Goal: Task Accomplishment & Management: Manage account settings

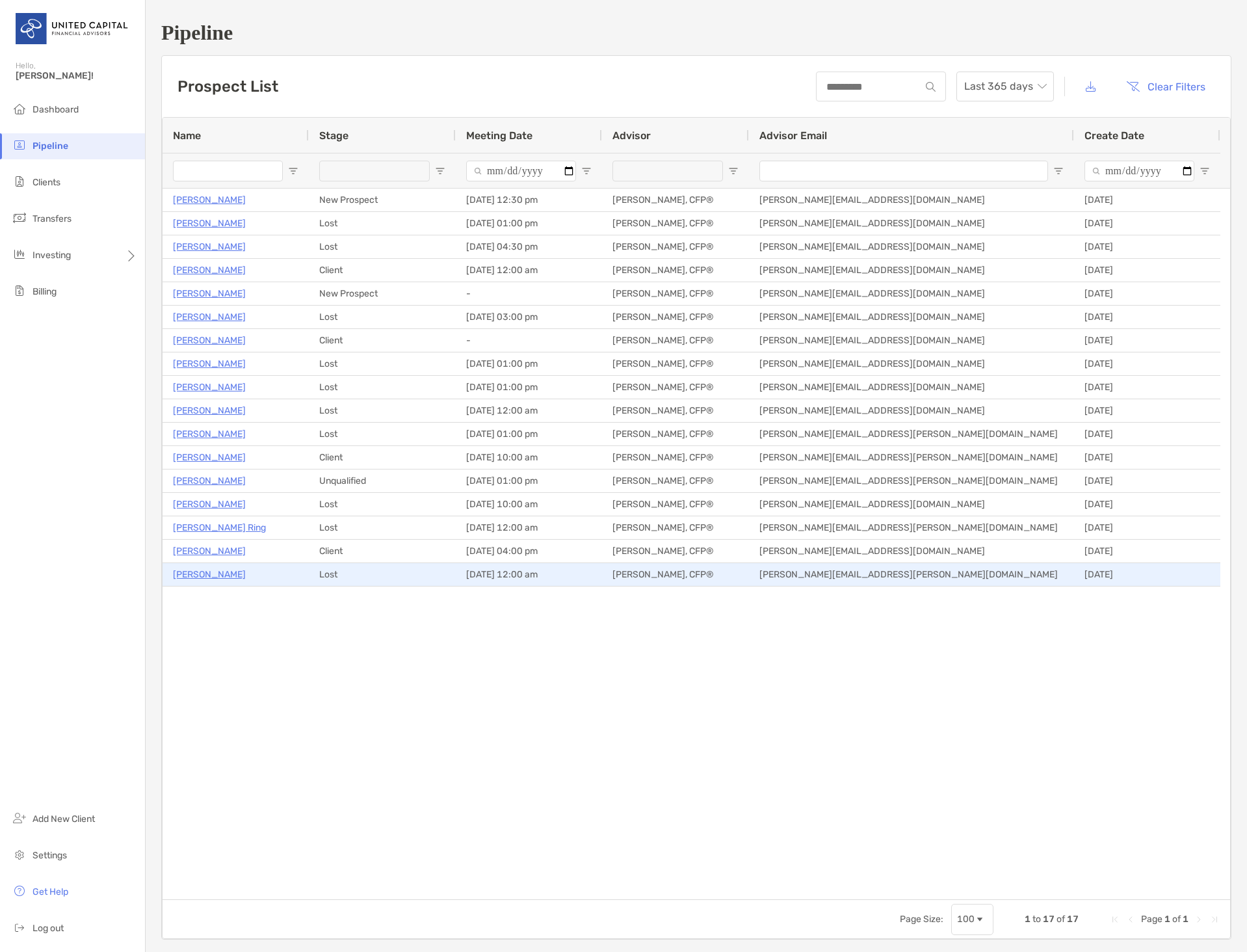
click at [188, 576] on p "[PERSON_NAME]" at bounding box center [209, 574] width 73 height 16
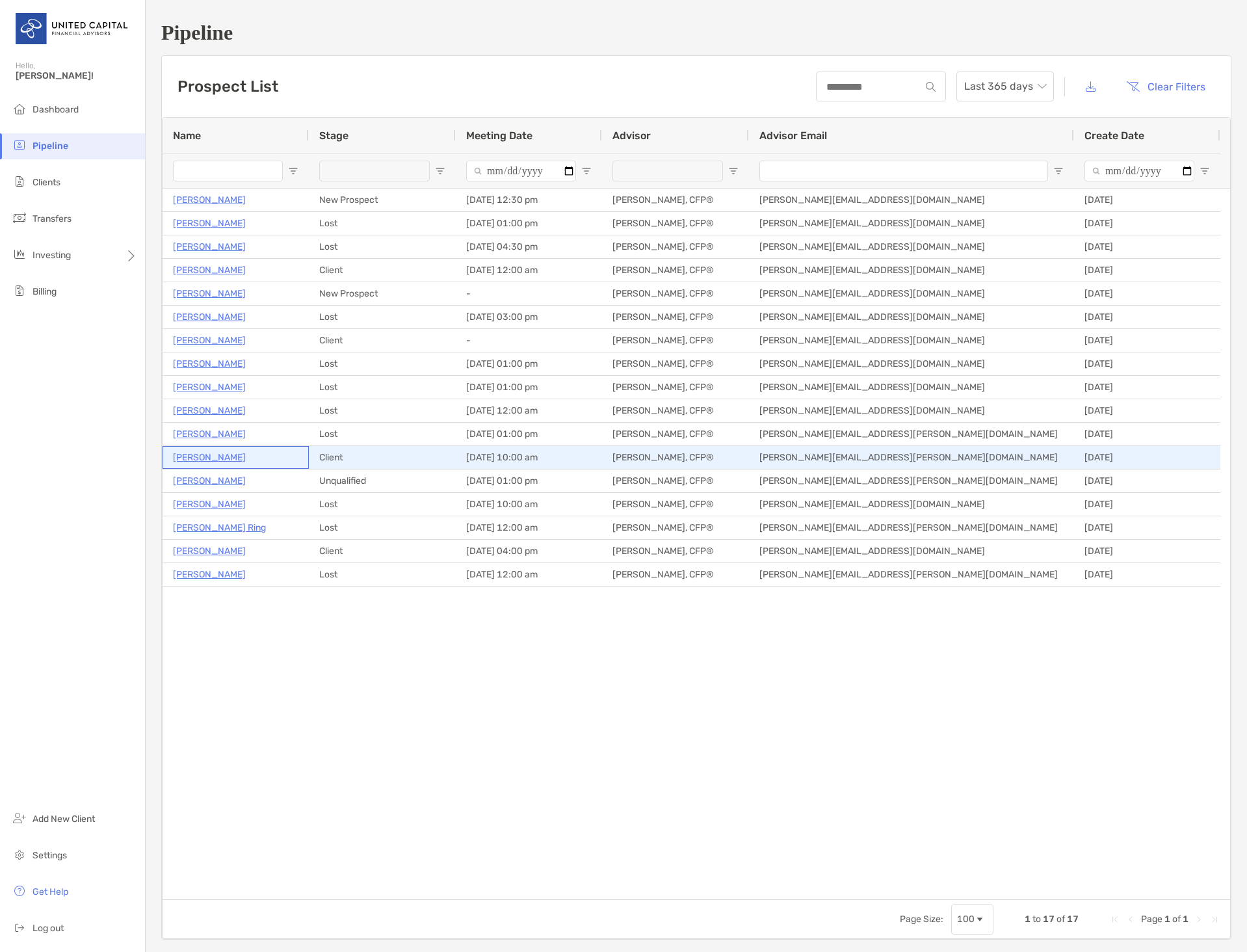
click at [189, 458] on p "Ann Powell" at bounding box center [209, 457] width 73 height 16
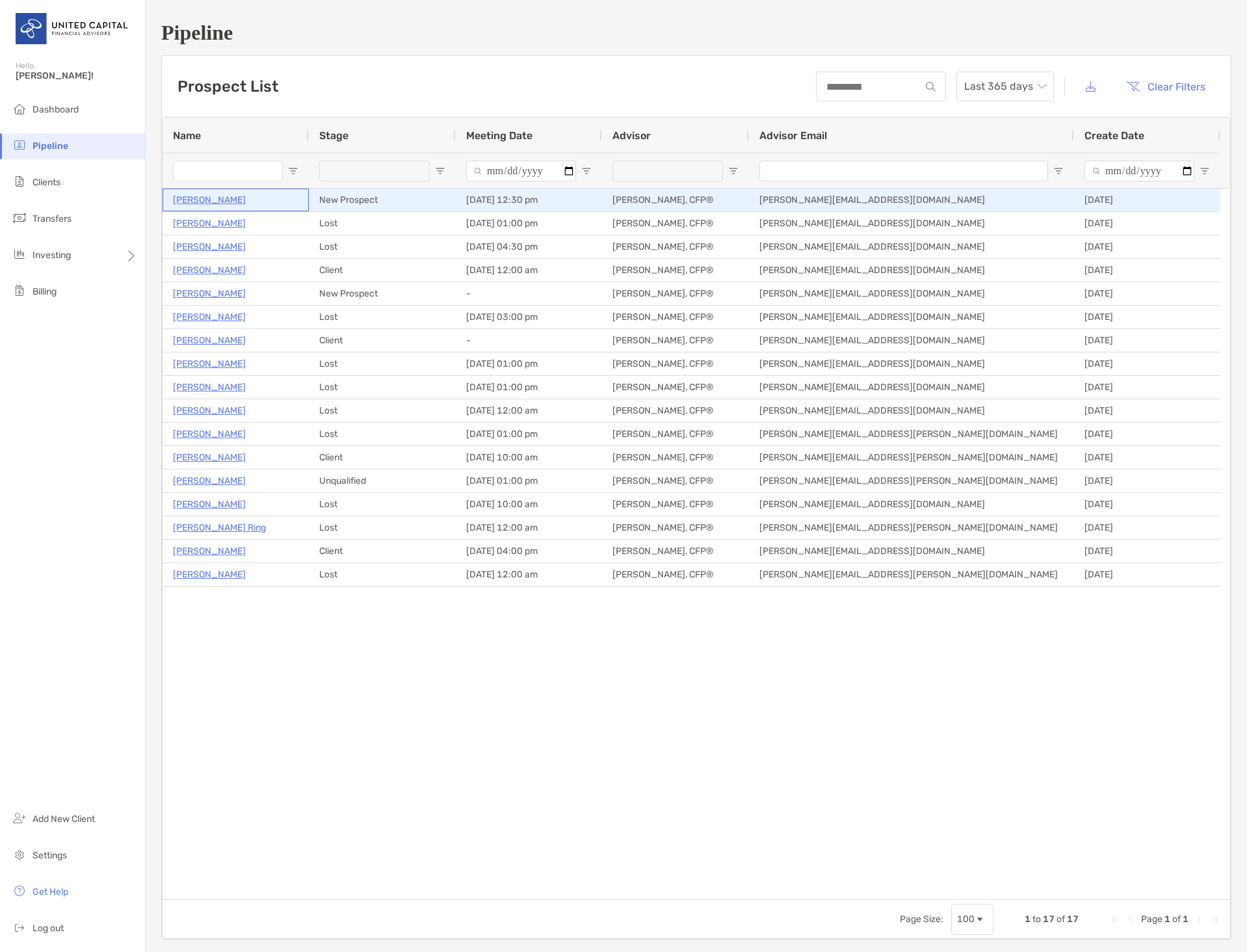
click at [180, 199] on p "Drew Gehman" at bounding box center [209, 200] width 73 height 16
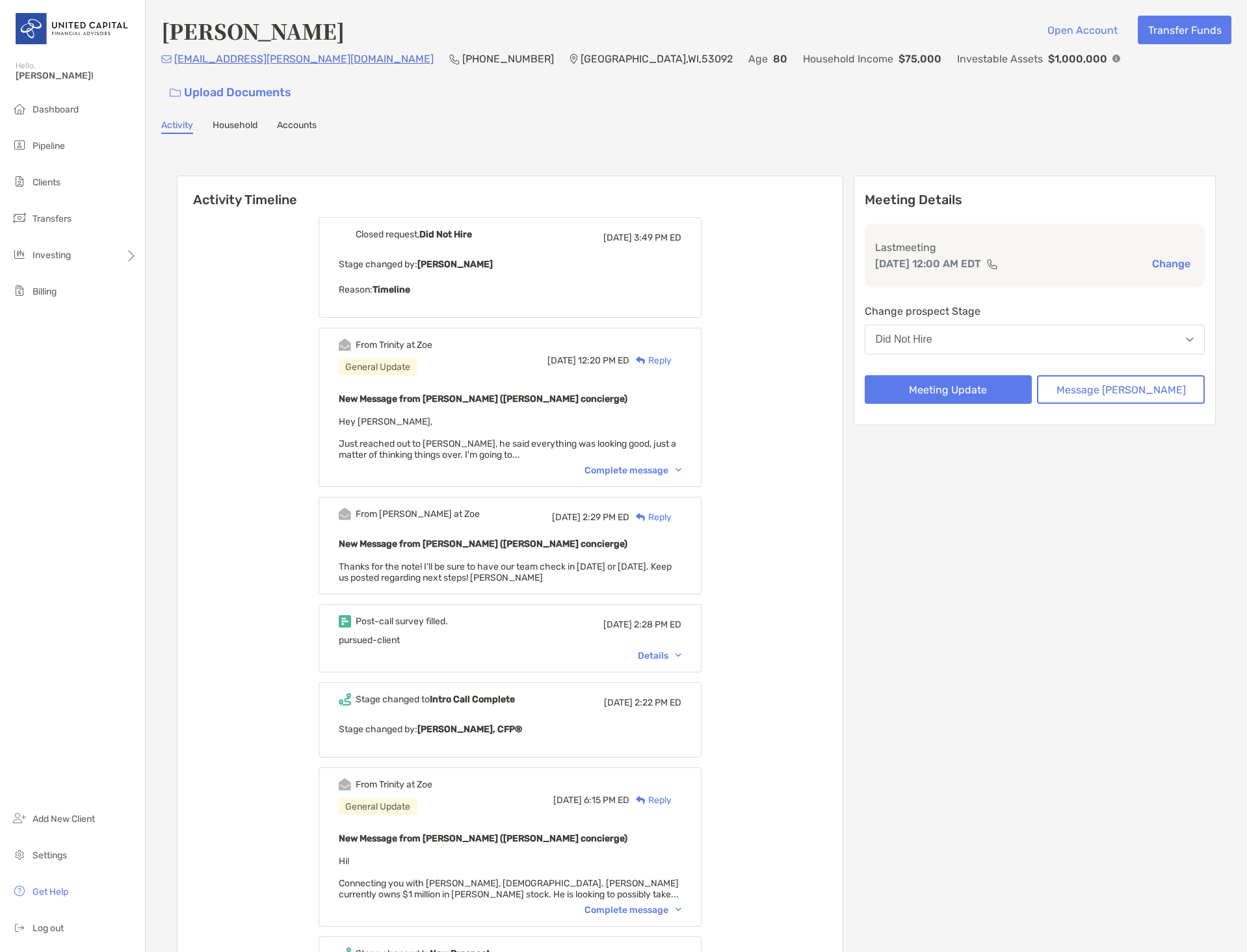
click at [669, 465] on div "Complete message" at bounding box center [633, 470] width 97 height 11
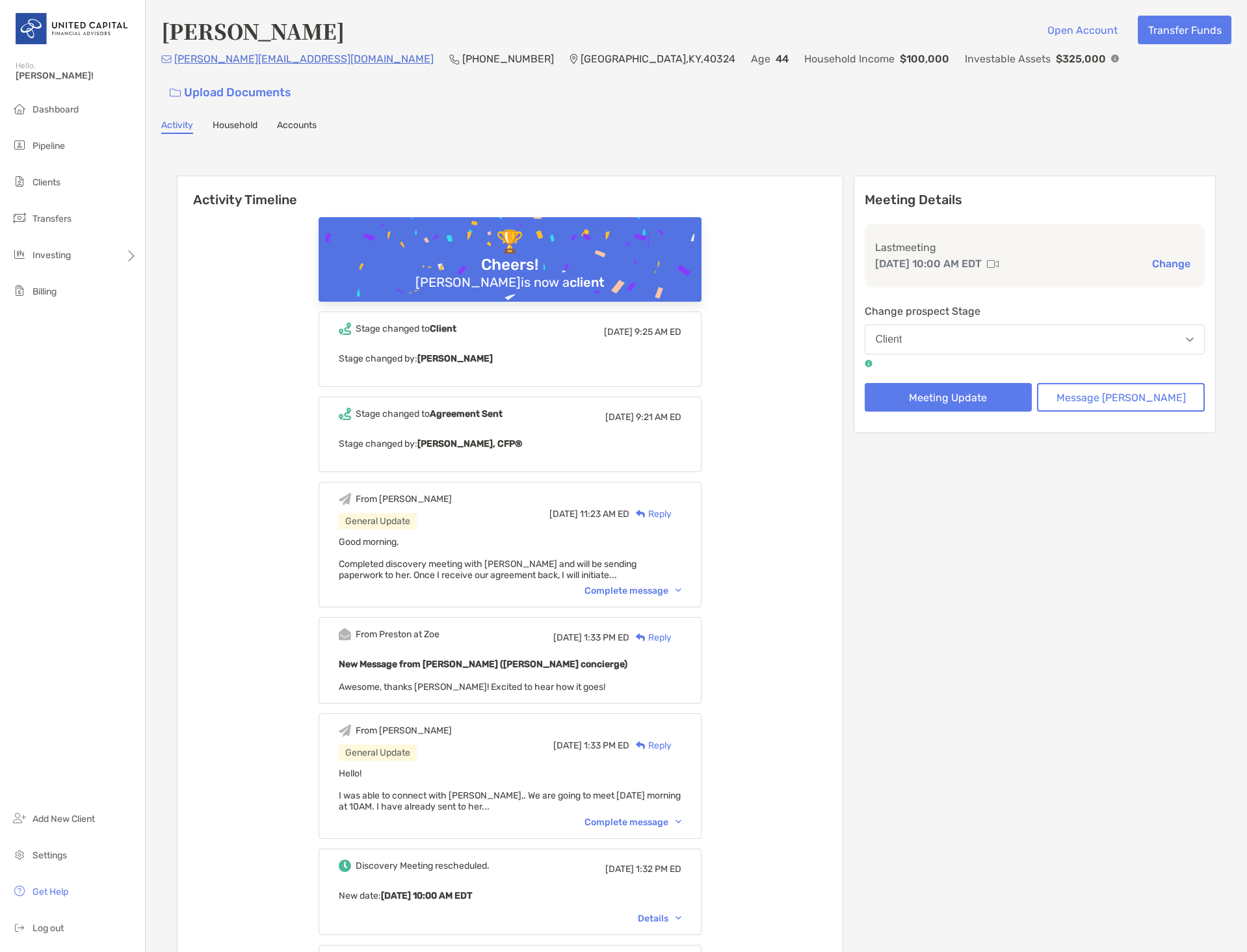
click at [287, 119] on link "Accounts" at bounding box center [296, 127] width 39 height 14
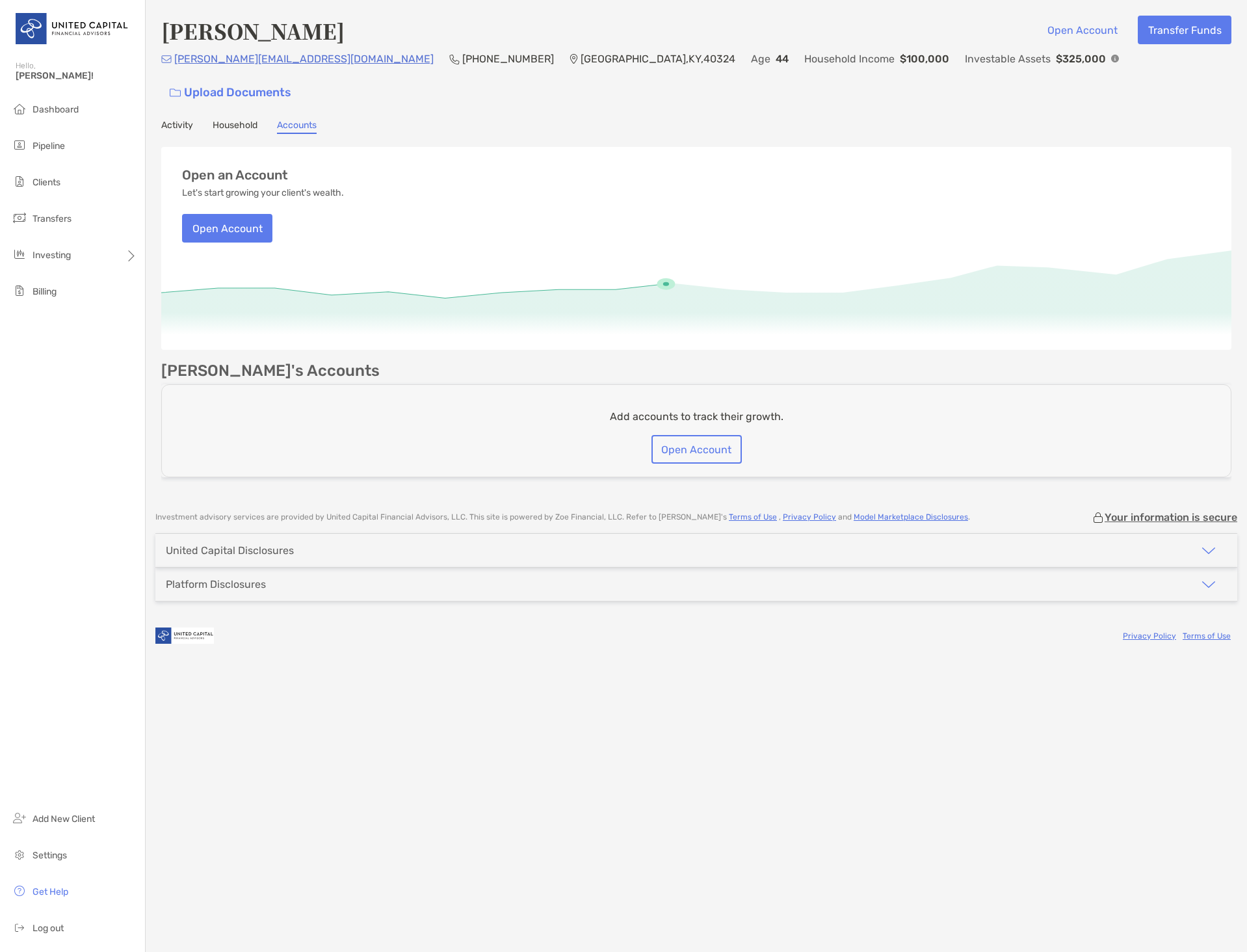
click at [193, 119] on link "Activity" at bounding box center [177, 127] width 32 height 14
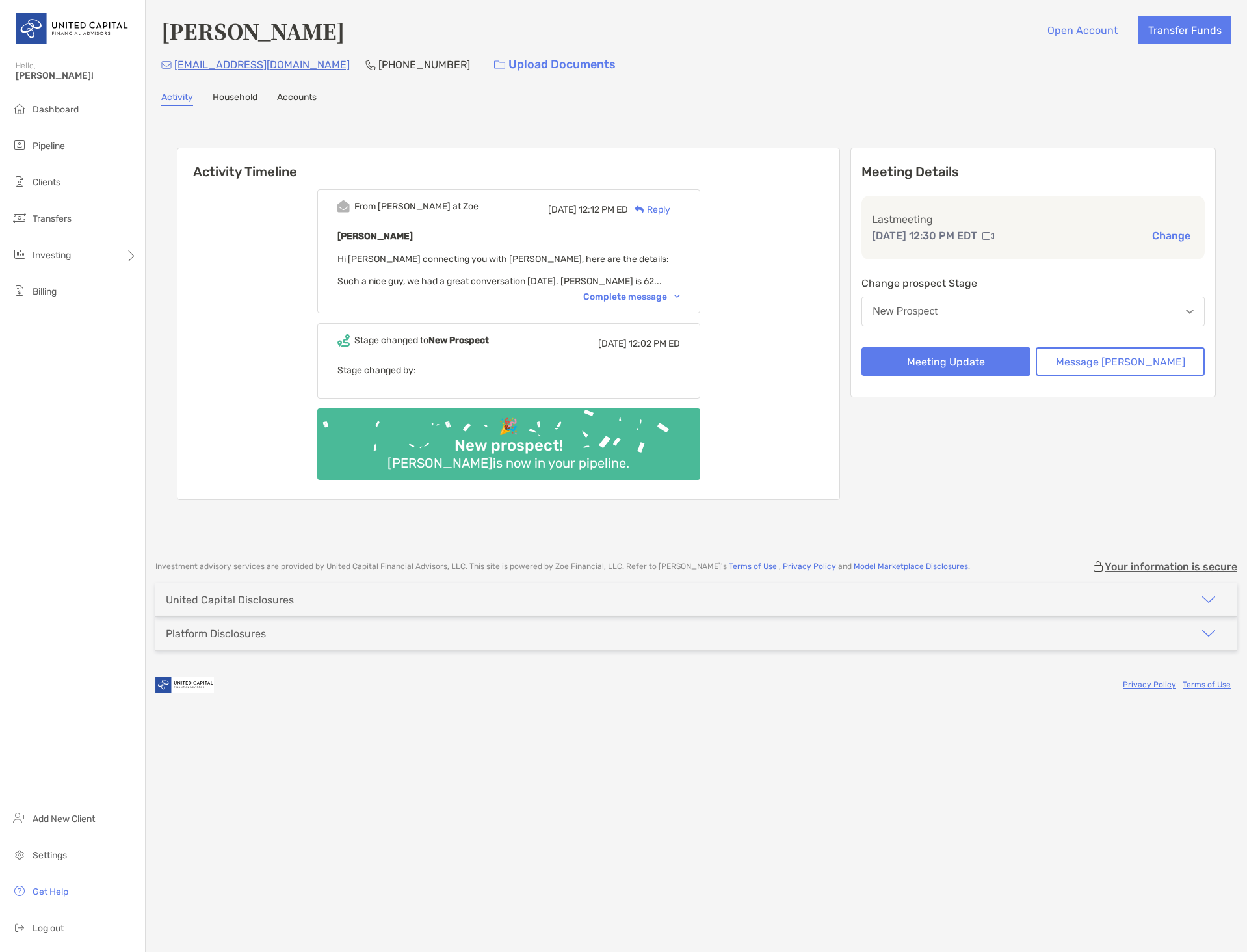
click at [670, 300] on div "Complete message" at bounding box center [631, 296] width 97 height 11
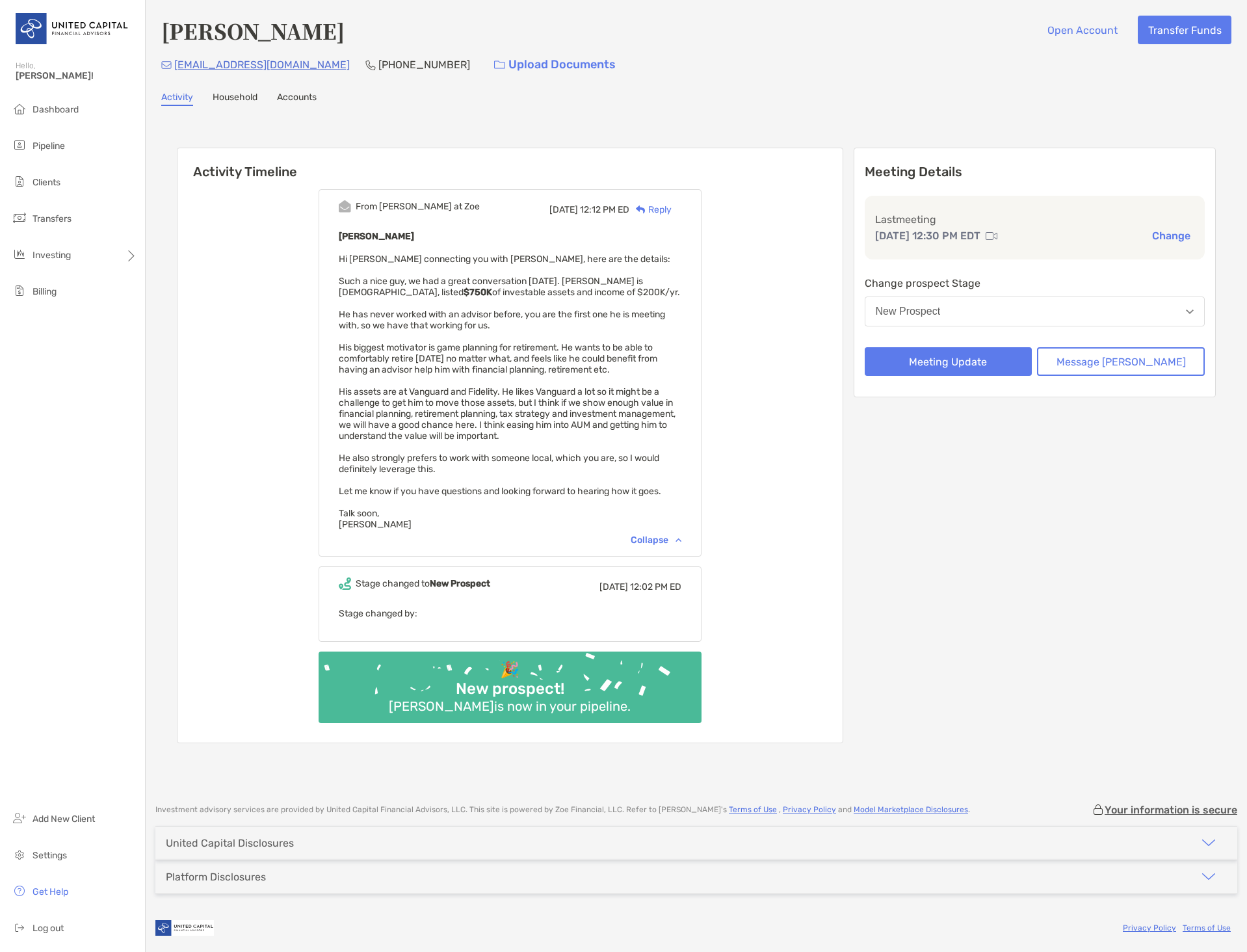
click at [941, 306] on div "New Prospect" at bounding box center [908, 311] width 65 height 12
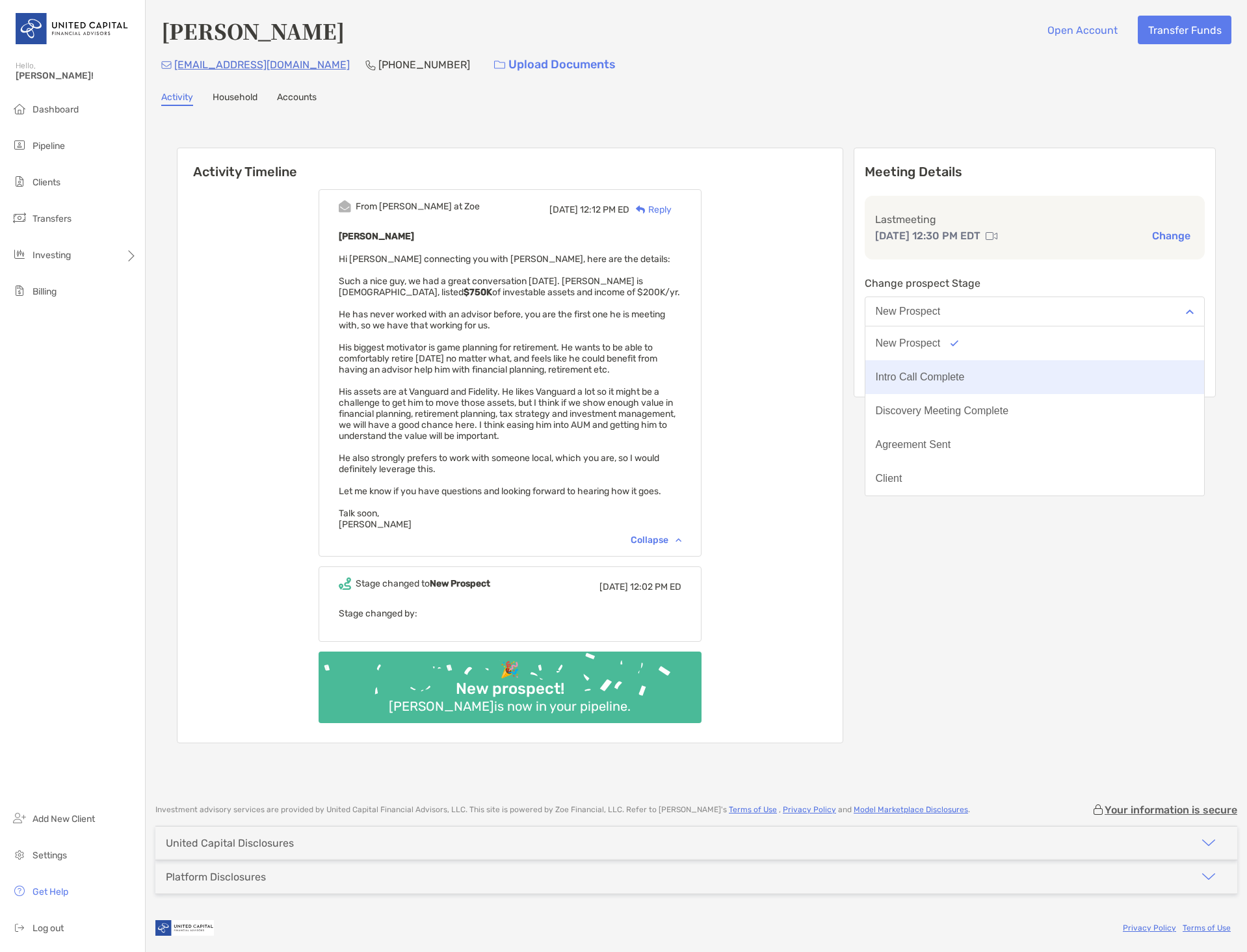
click at [975, 370] on button "Intro Call Complete" at bounding box center [1035, 377] width 340 height 34
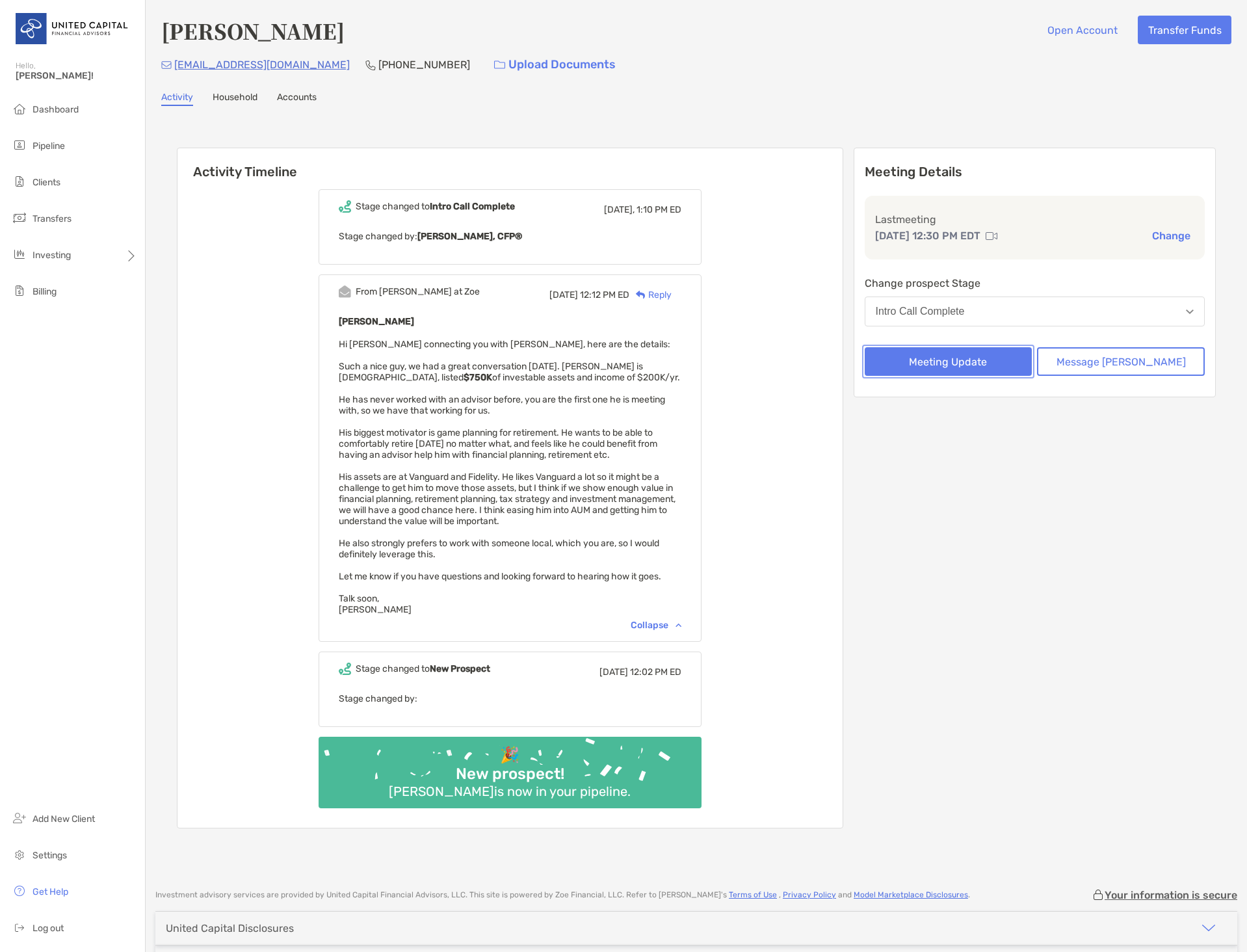
click at [981, 365] on button "Meeting Update" at bounding box center [949, 362] width 168 height 29
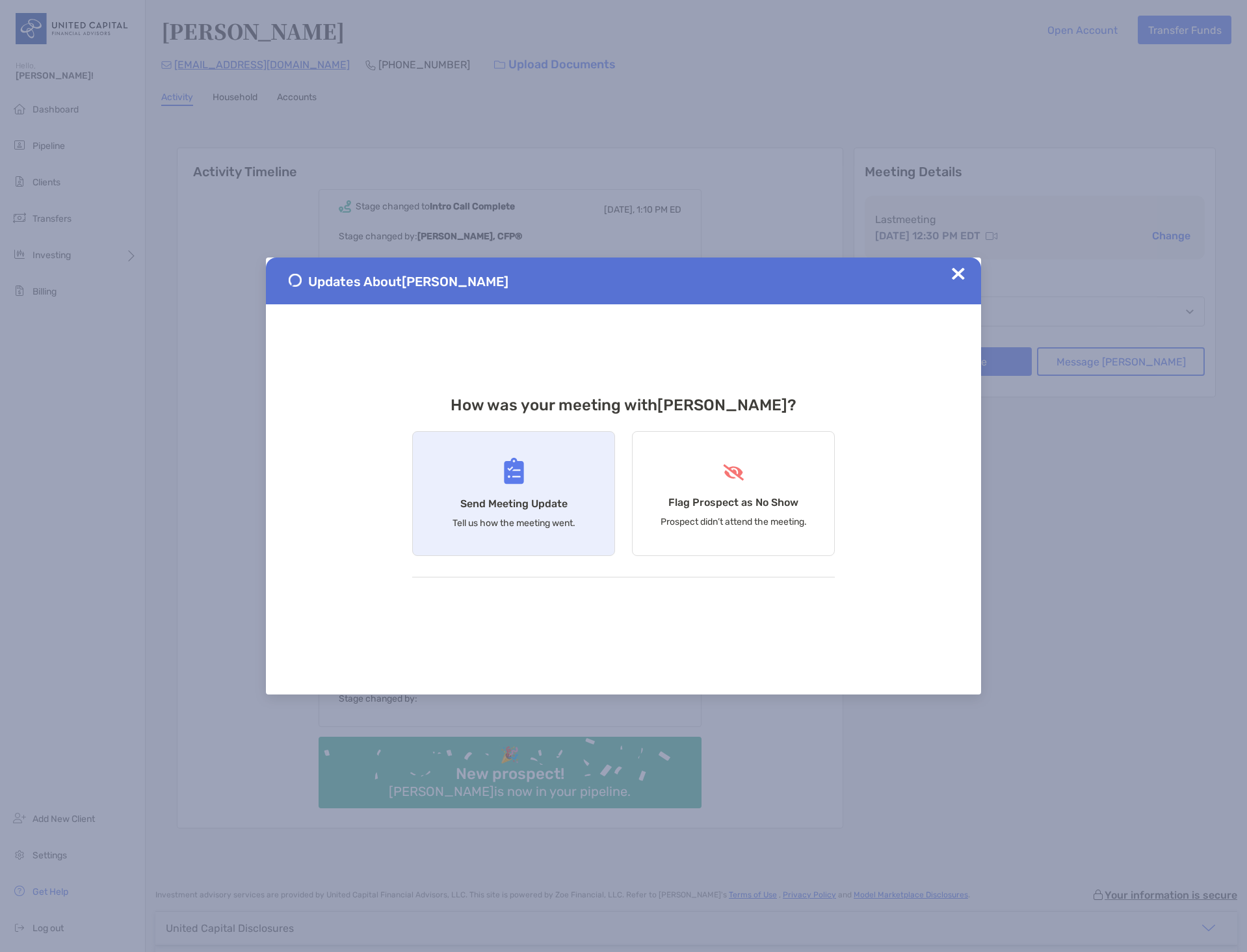
click at [532, 480] on div "Send Meeting Update Tell us how the meeting went." at bounding box center [513, 493] width 203 height 125
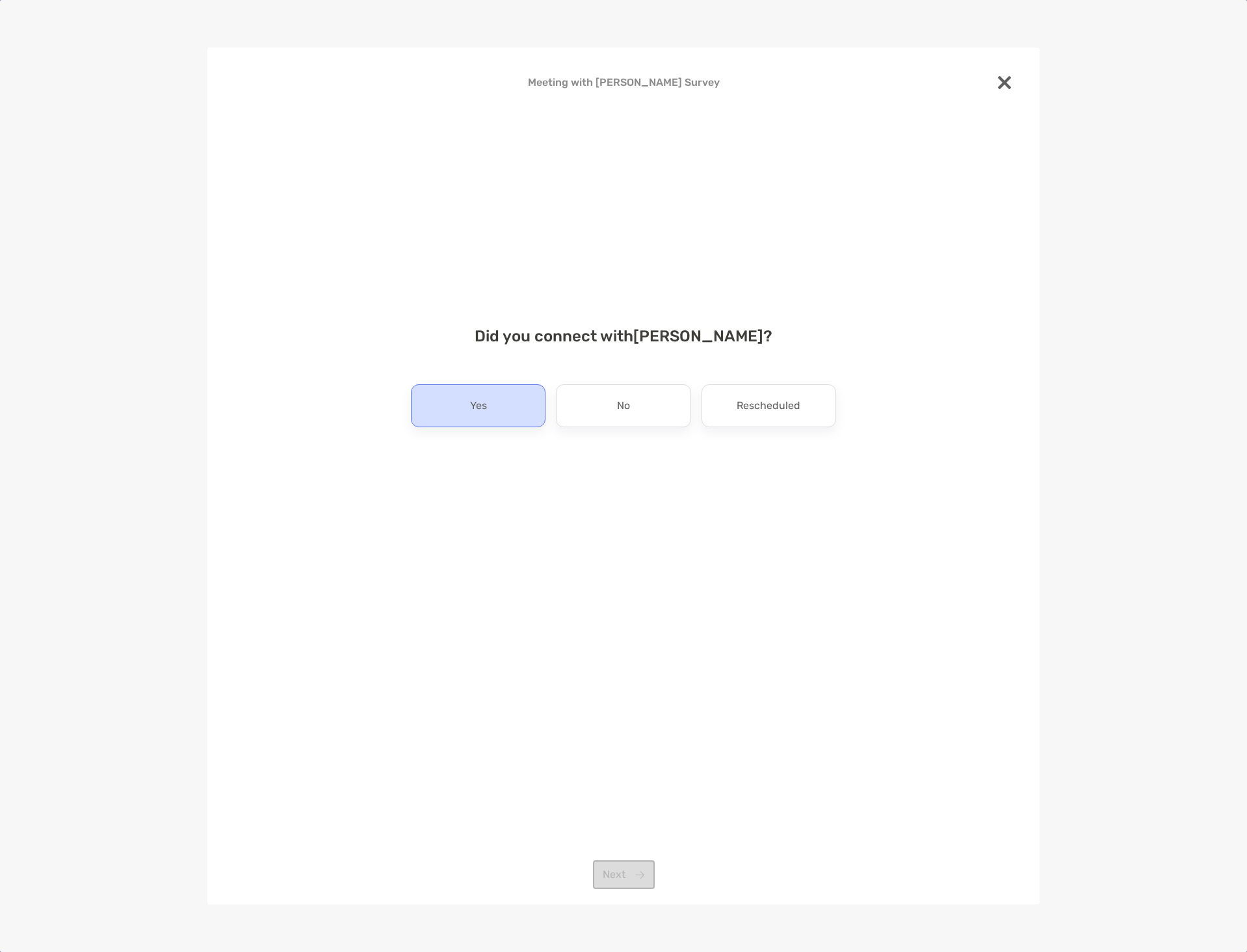
click at [496, 401] on div "Yes" at bounding box center [478, 405] width 134 height 43
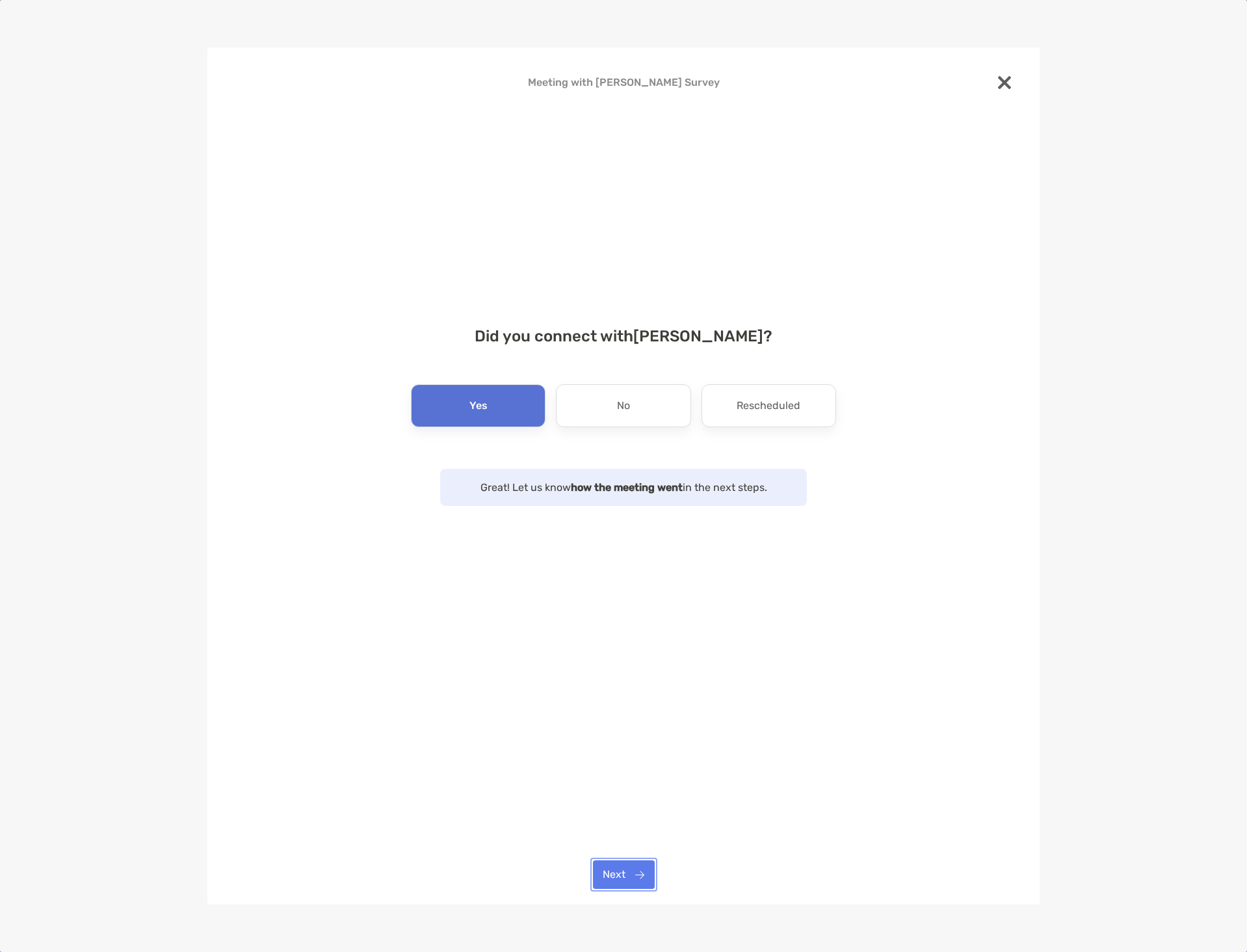
click at [624, 875] on button "Next" at bounding box center [624, 875] width 62 height 29
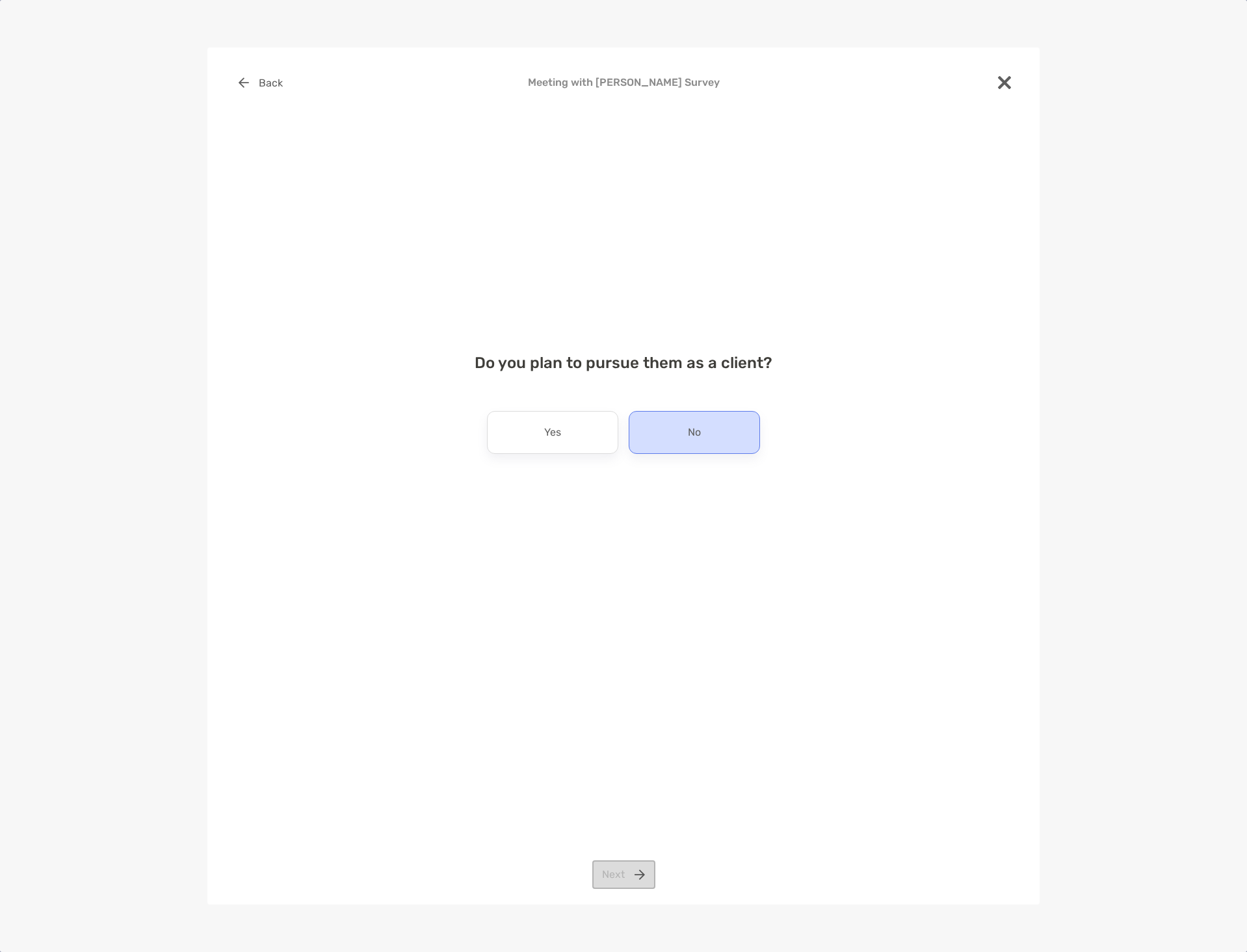
click at [690, 439] on p "No" at bounding box center [694, 433] width 13 height 21
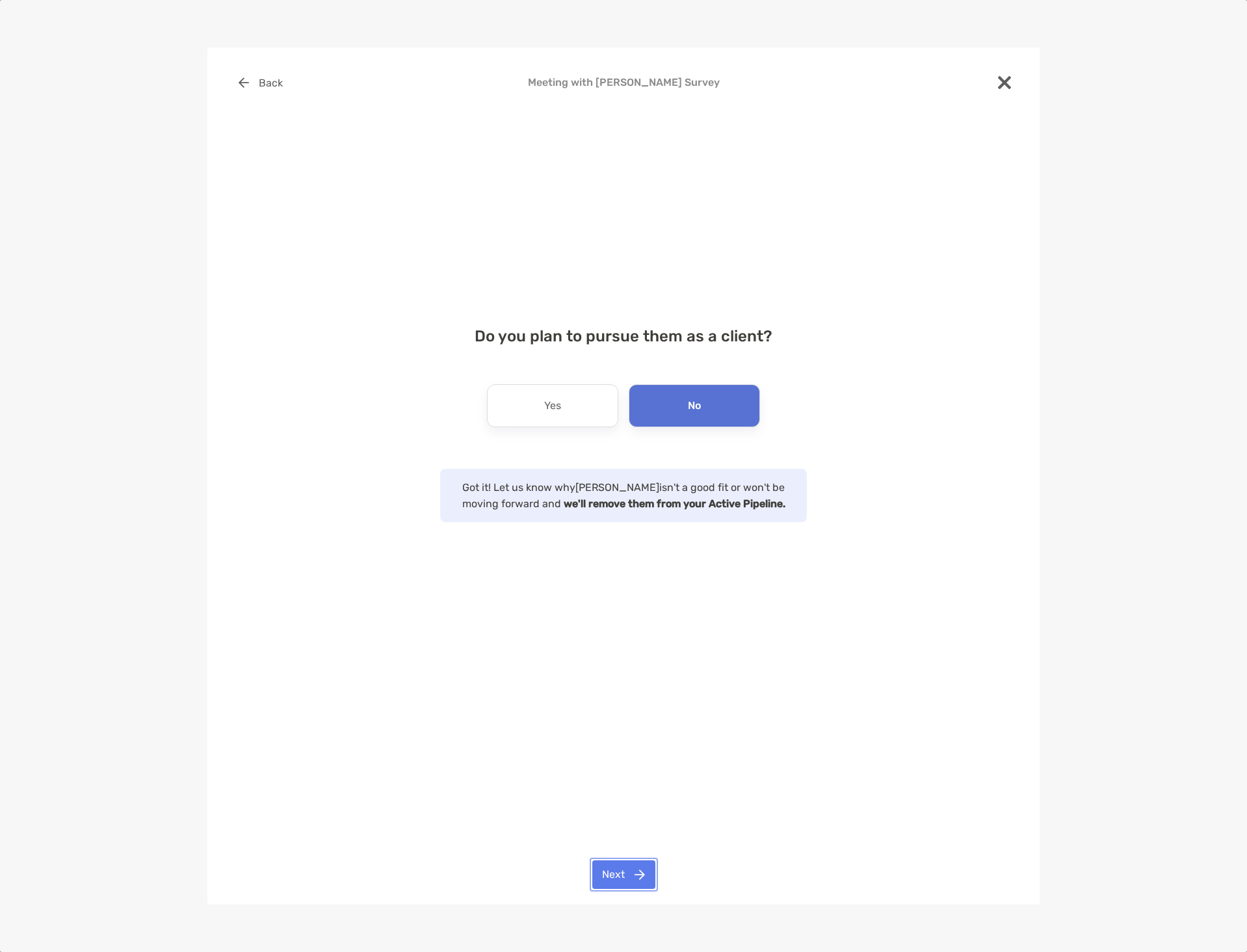
click at [629, 868] on button "Next" at bounding box center [624, 875] width 63 height 29
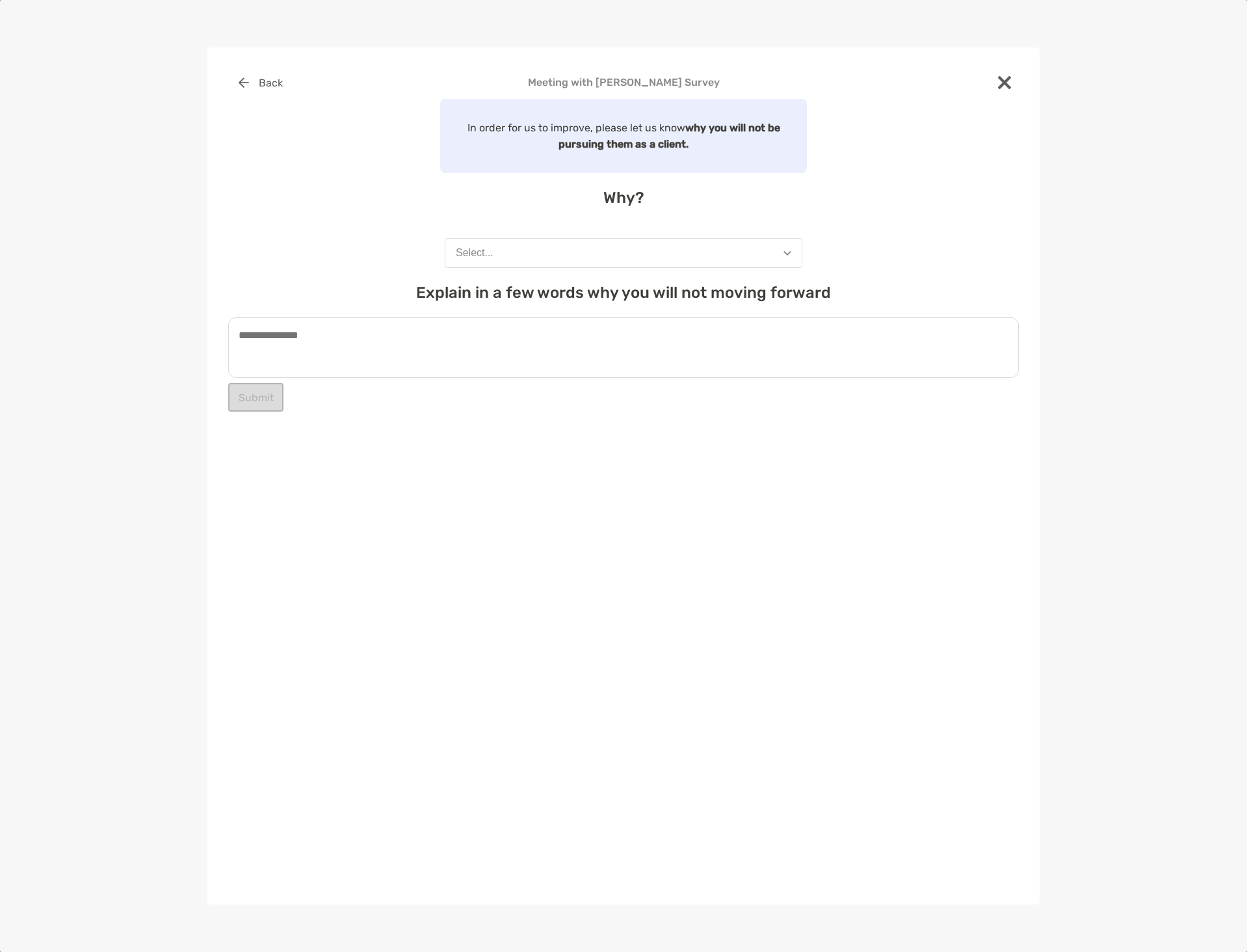
click at [563, 248] on button "Select..." at bounding box center [623, 253] width 357 height 30
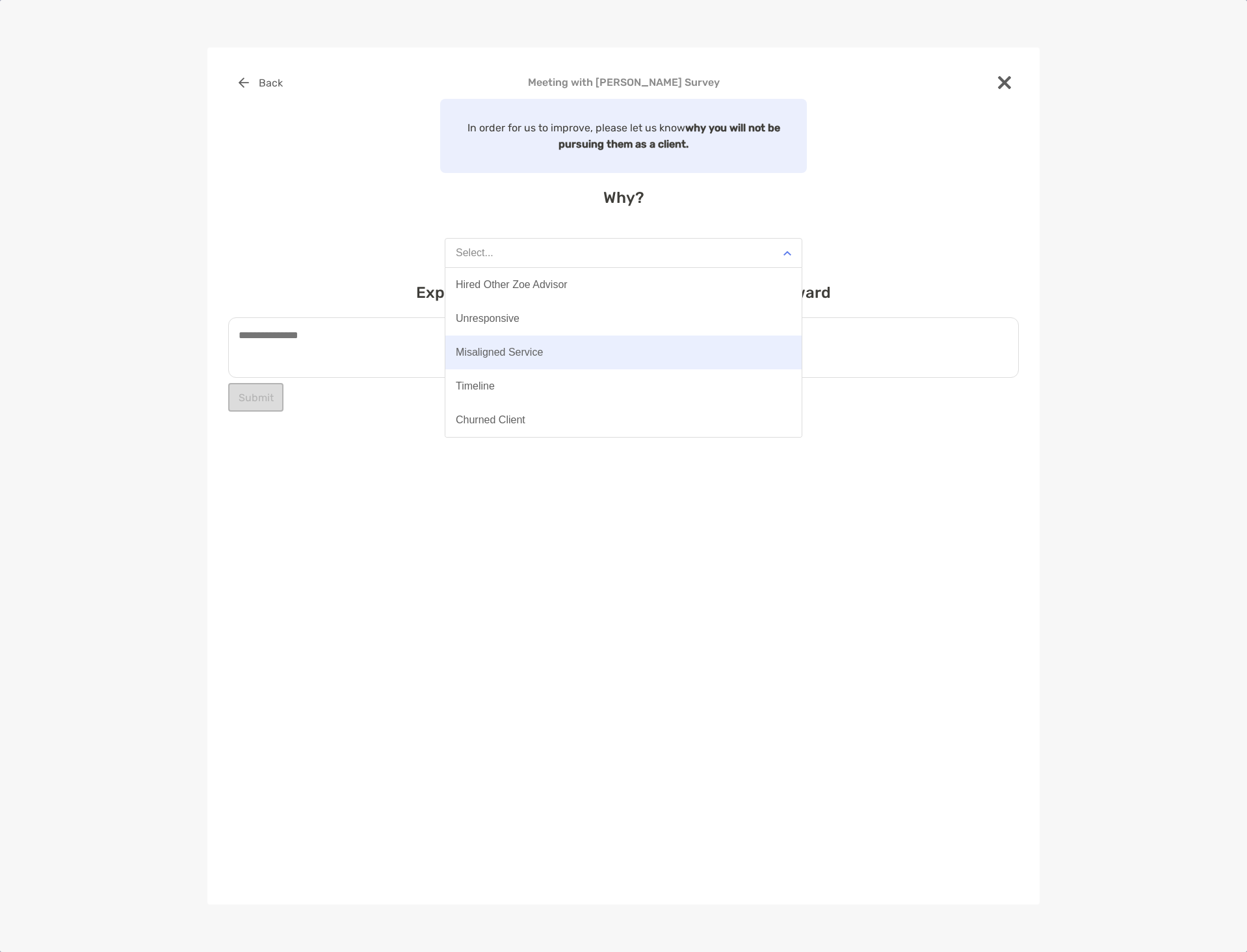
click at [538, 354] on div "Misaligned Service" at bounding box center [499, 353] width 87 height 12
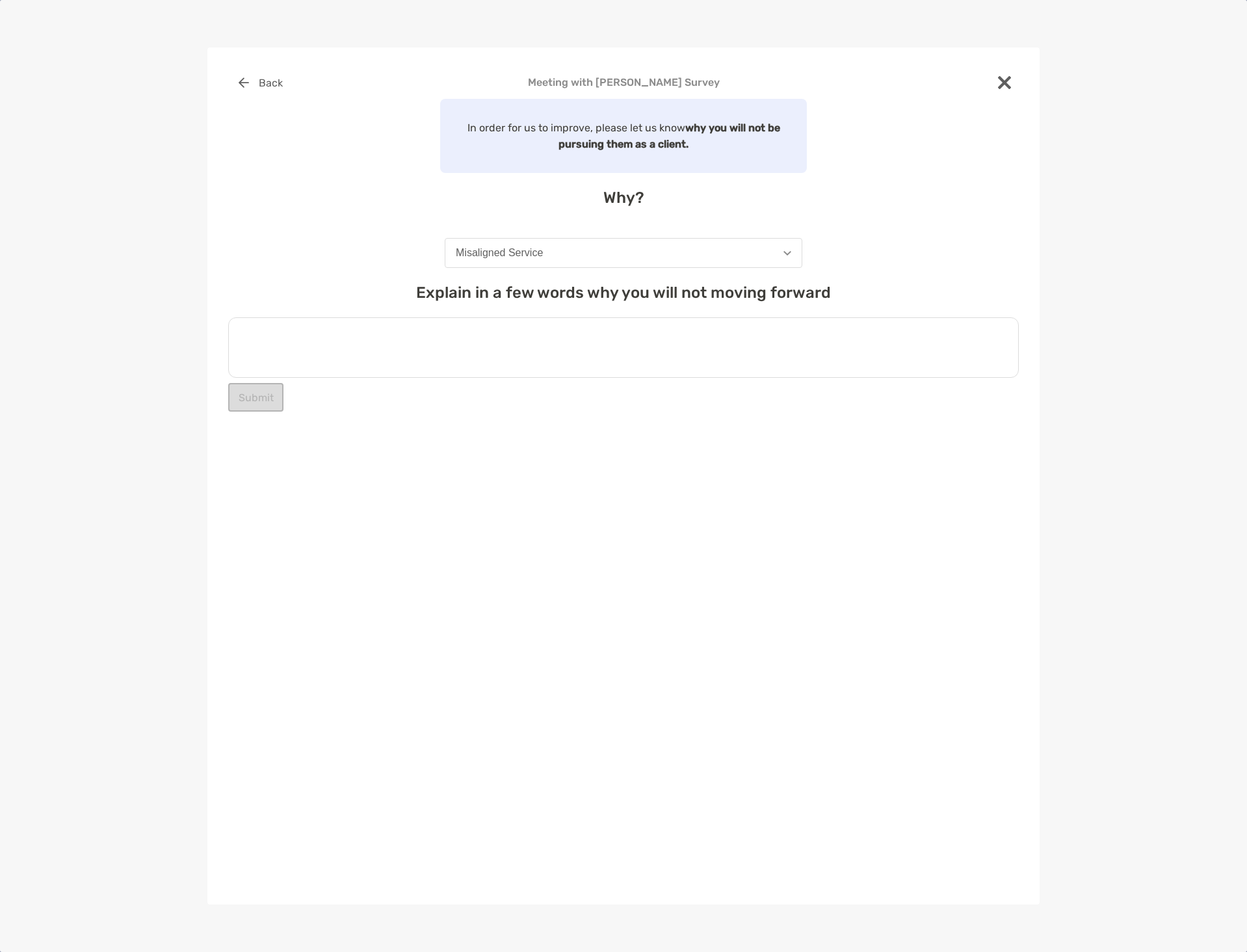
click at [323, 343] on textarea at bounding box center [624, 347] width 791 height 60
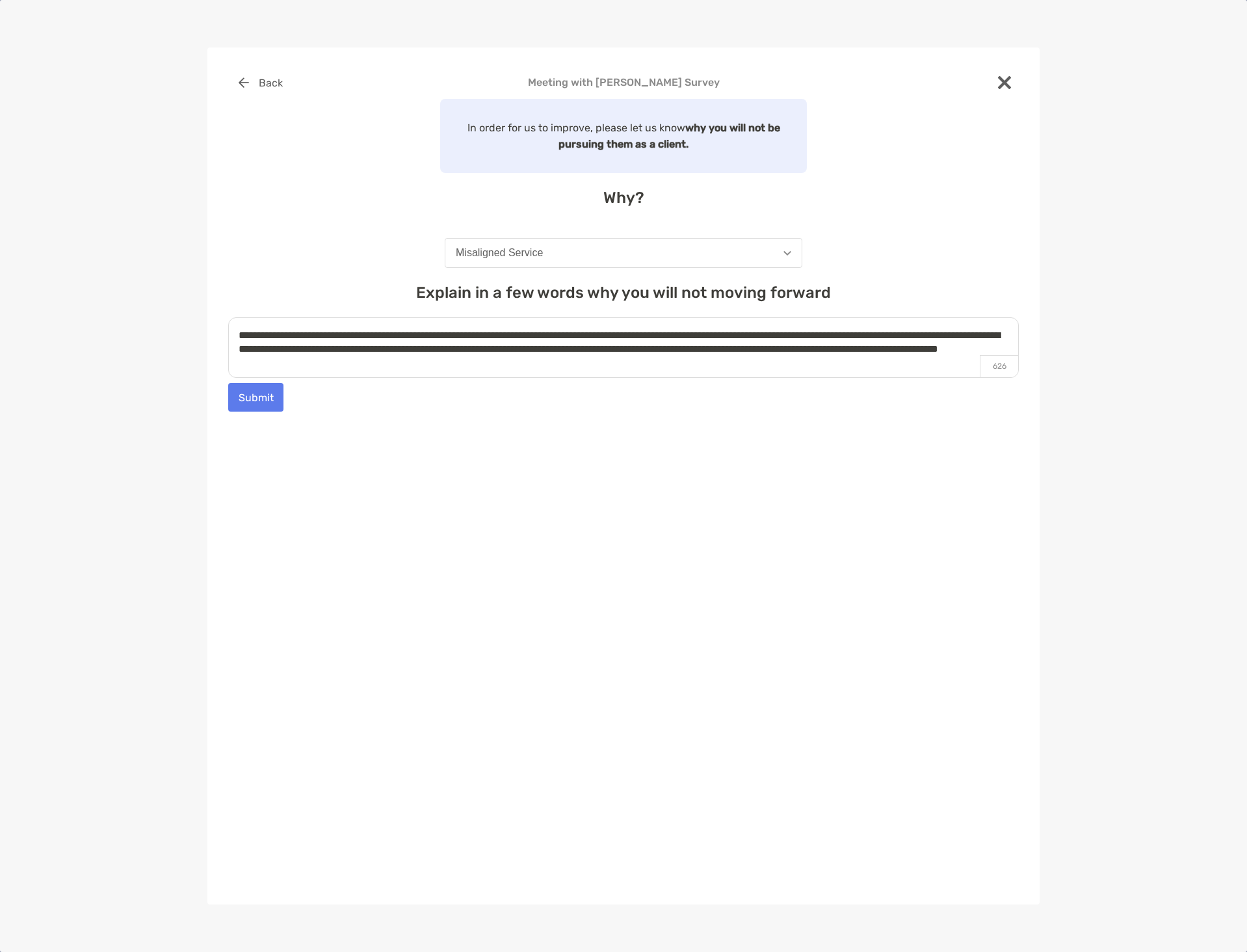
click at [694, 336] on textarea "**********" at bounding box center [624, 347] width 791 height 60
drag, startPoint x: 802, startPoint y: 365, endPoint x: 867, endPoint y: 345, distance: 68.0
click at [867, 345] on textarea "**********" at bounding box center [624, 347] width 791 height 60
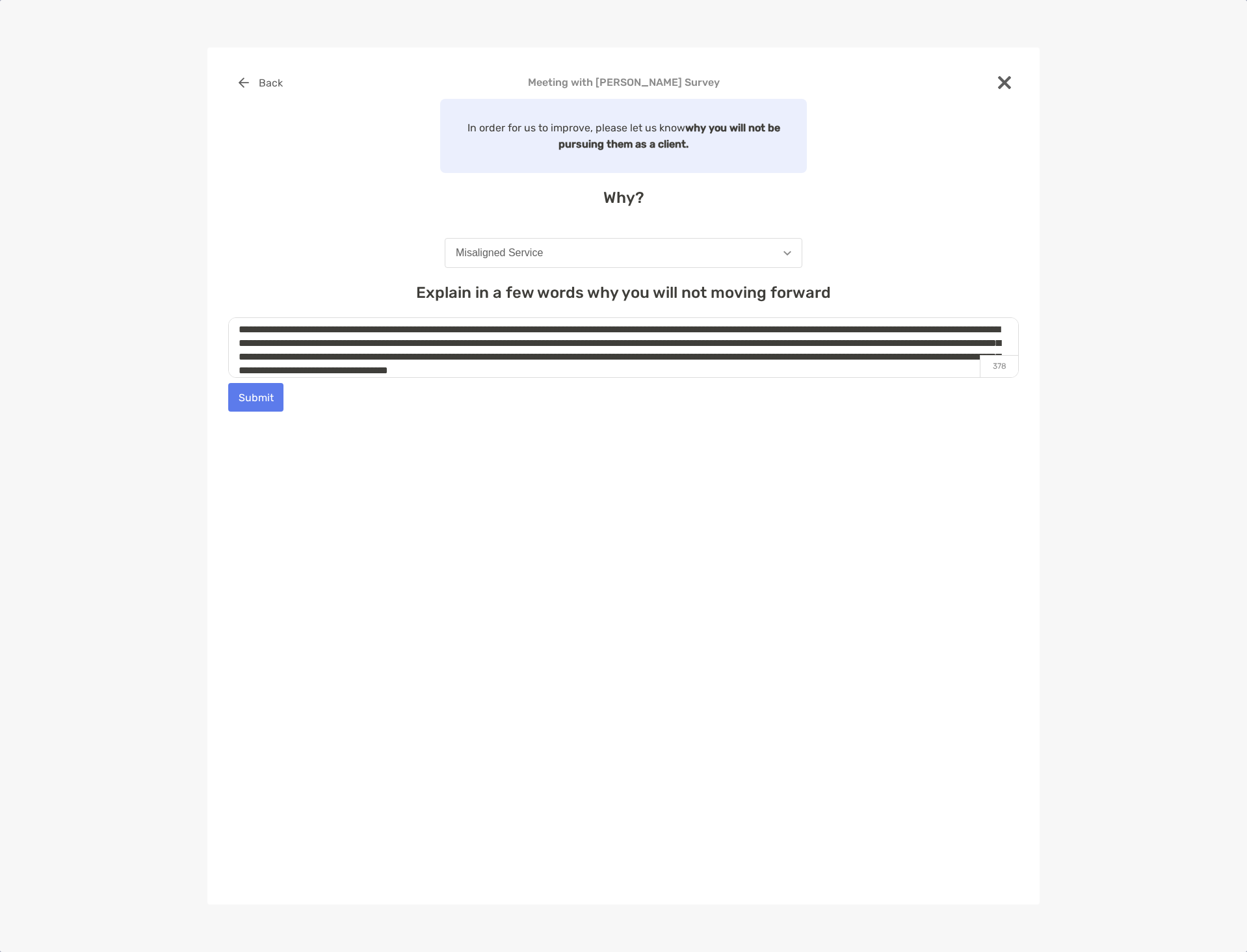
scroll to position [20, 0]
type textarea "**********"
click at [485, 252] on div "Misaligned Service" at bounding box center [499, 253] width 87 height 12
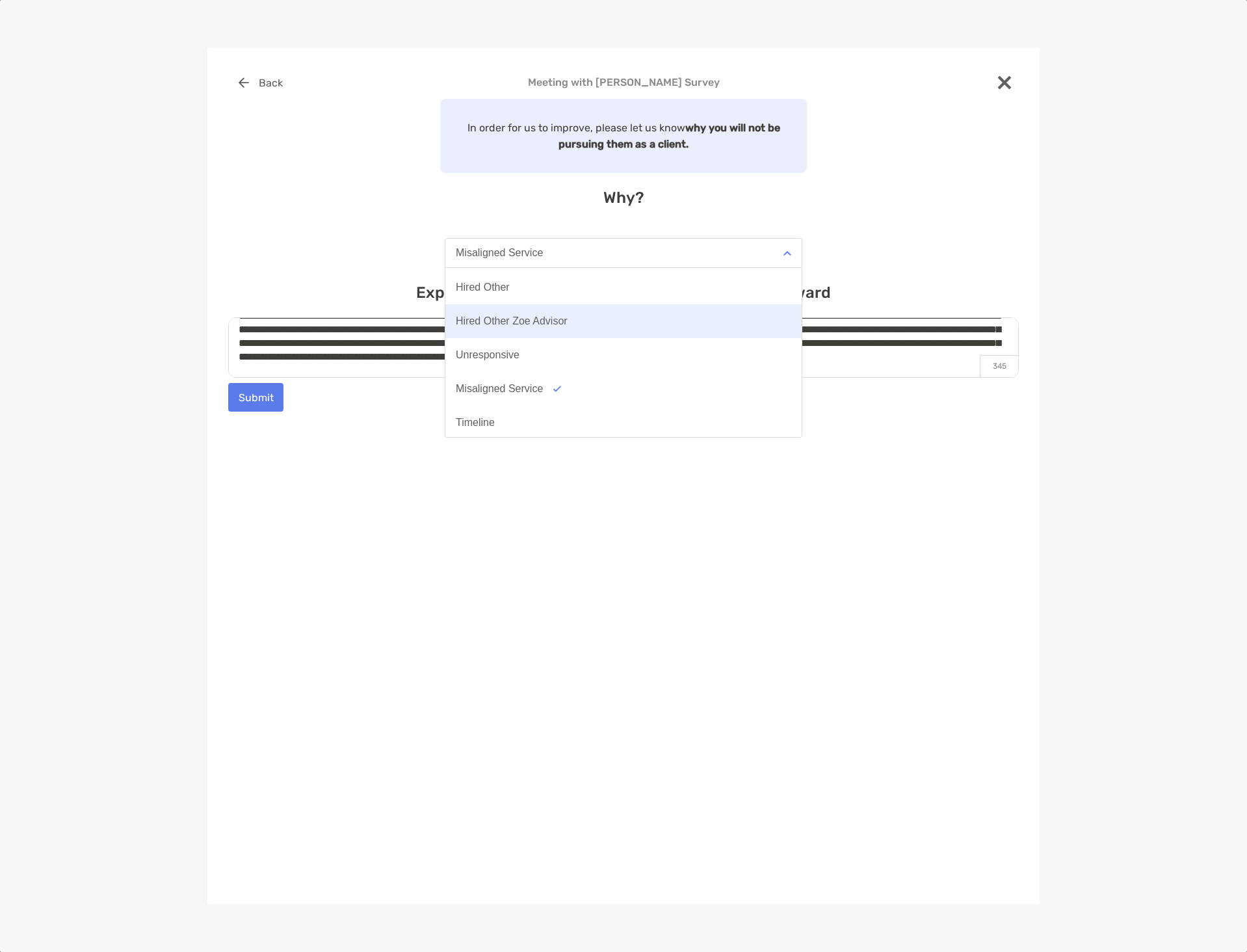
scroll to position [102, 0]
click at [467, 557] on div "**********" at bounding box center [624, 401] width 791 height 666
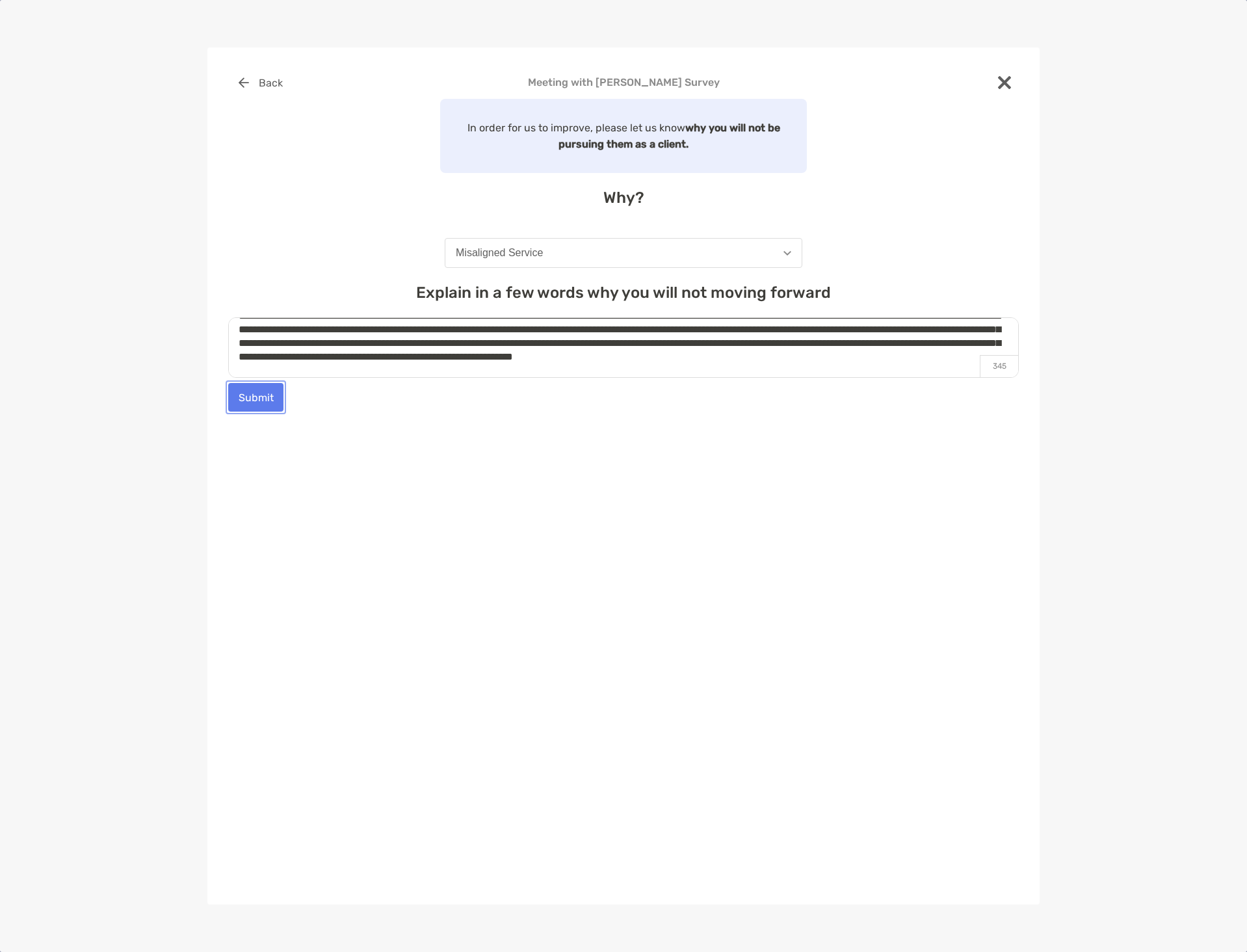
click at [243, 401] on button "Submit" at bounding box center [256, 397] width 55 height 29
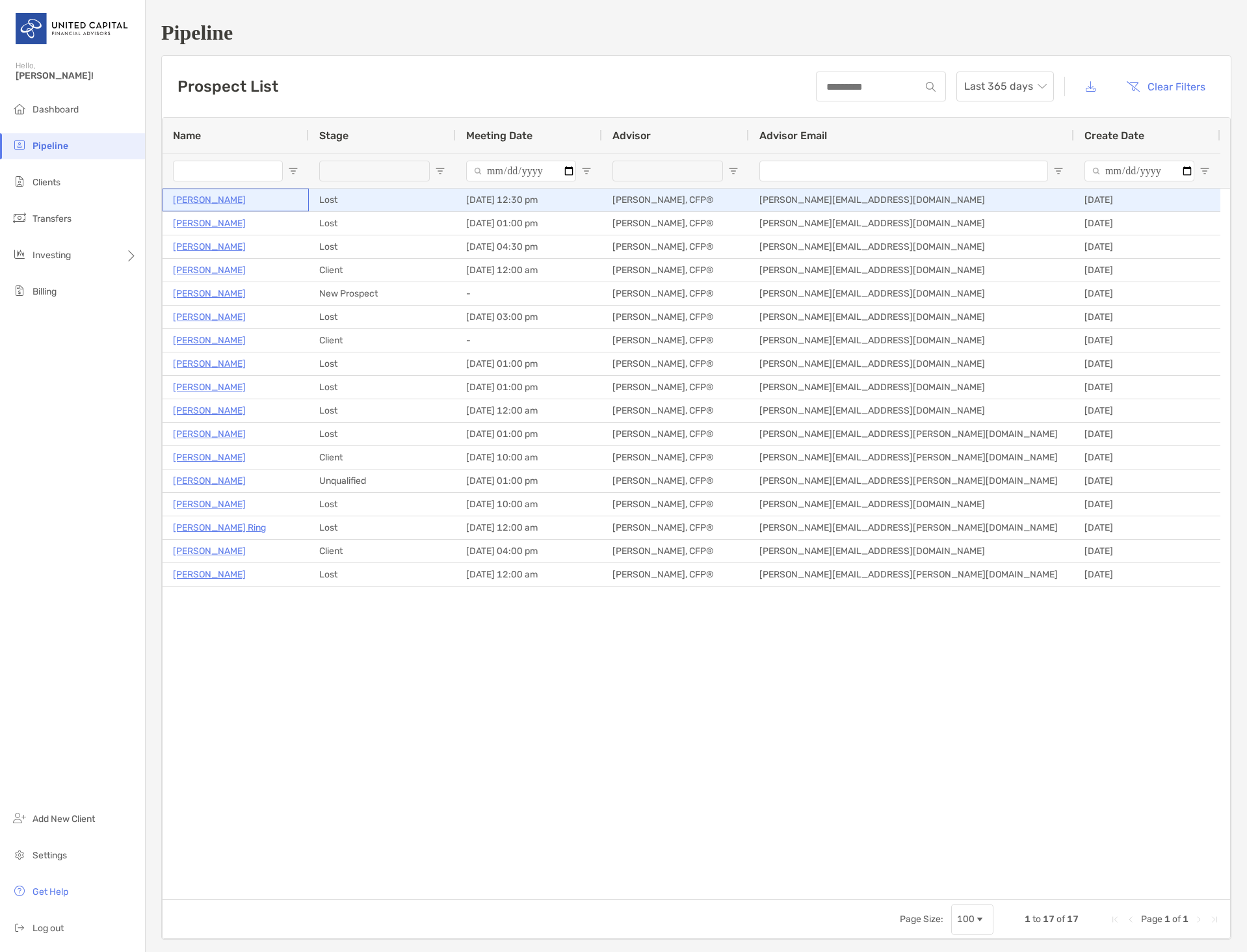
click at [226, 203] on p "[PERSON_NAME]" at bounding box center [209, 200] width 73 height 16
